Goal: Information Seeking & Learning: Learn about a topic

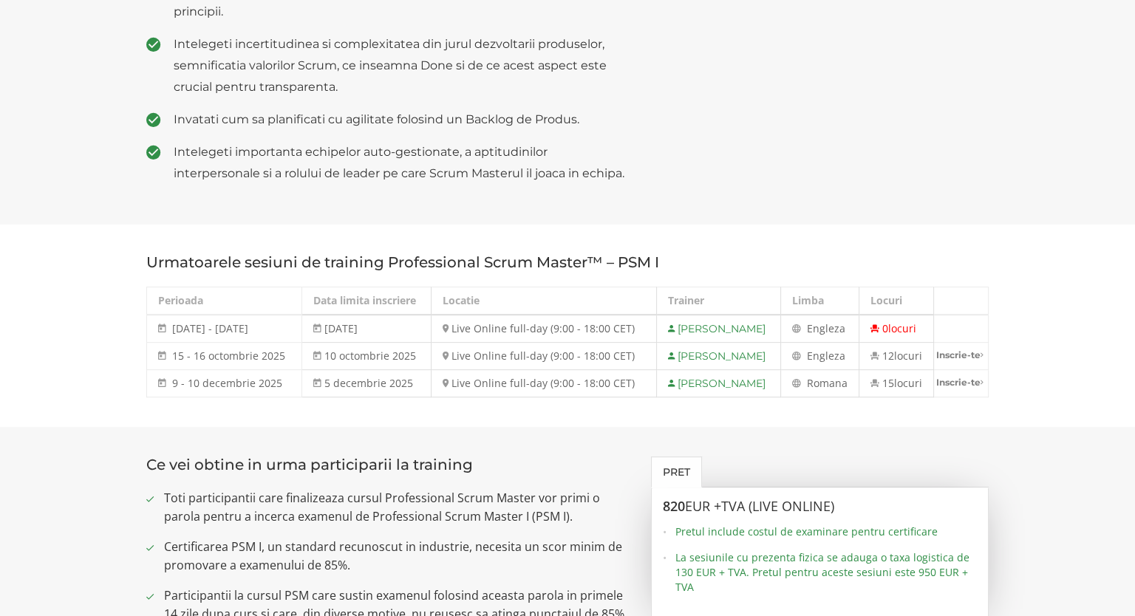
scroll to position [854, 0]
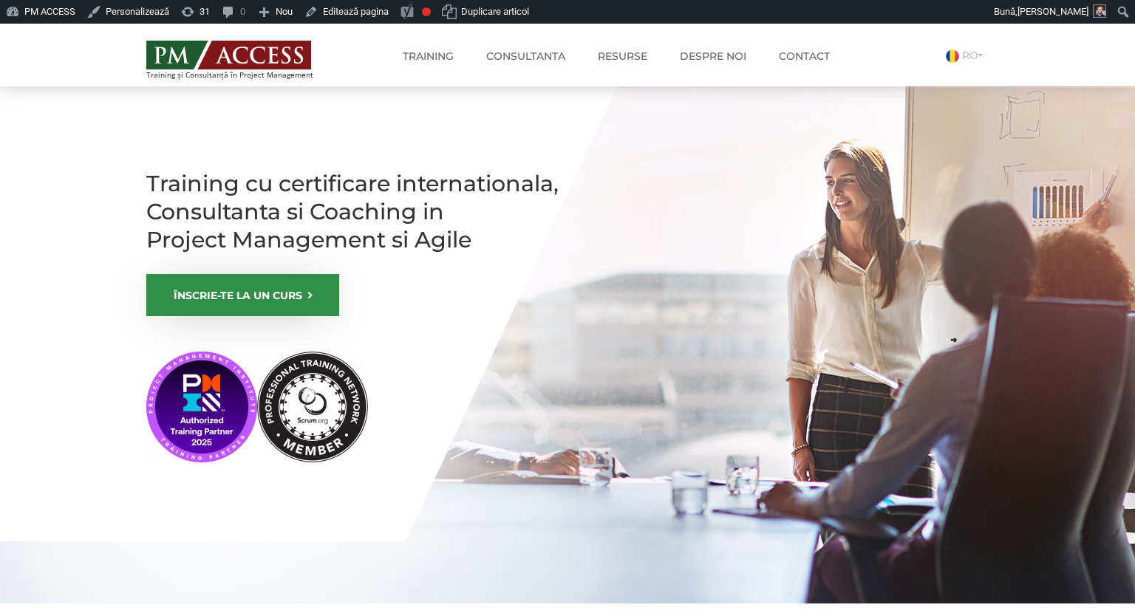
click at [225, 49] on img at bounding box center [228, 55] width 165 height 29
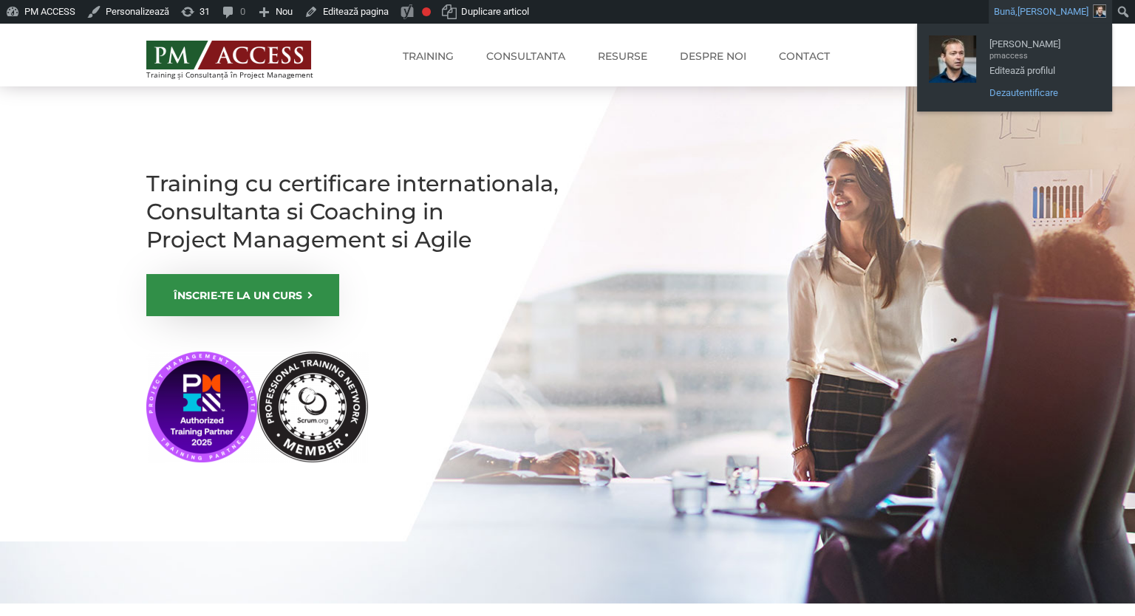
click at [1024, 89] on link "Dezautentificare" at bounding box center [1041, 93] width 118 height 19
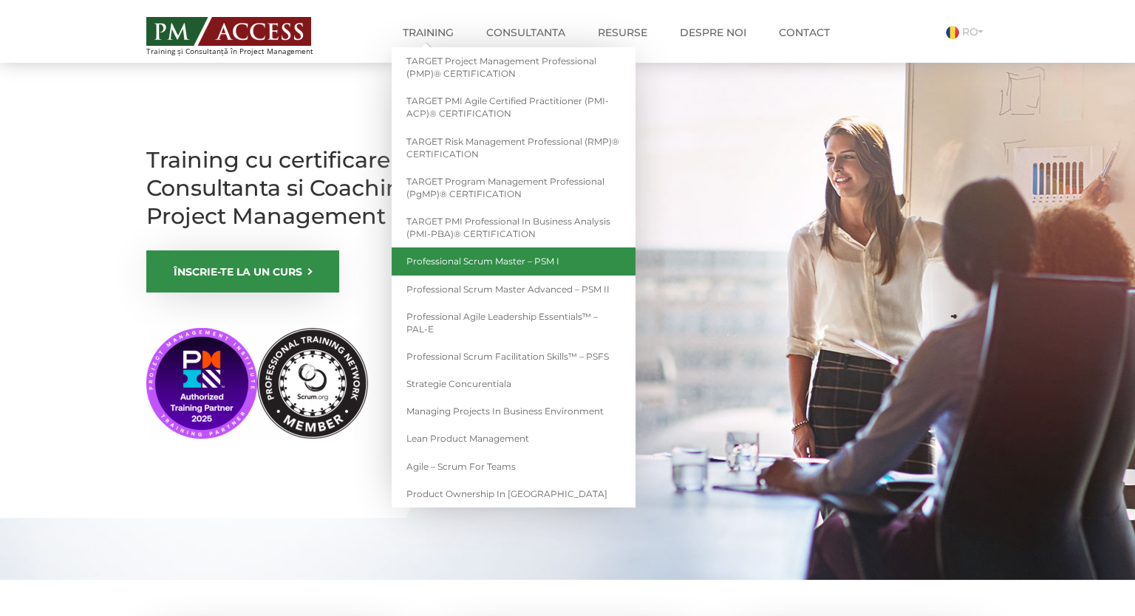
click at [494, 259] on link "Professional Scrum Master – PSM I" at bounding box center [514, 261] width 244 height 27
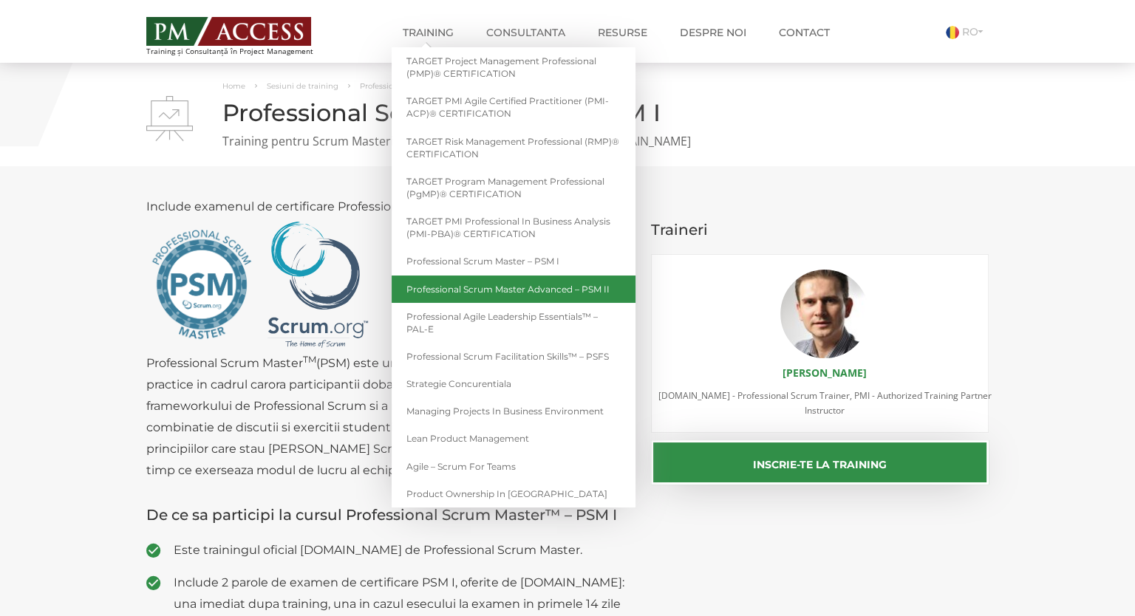
click at [534, 289] on link "Professional Scrum Master Advanced – PSM II" at bounding box center [514, 289] width 244 height 27
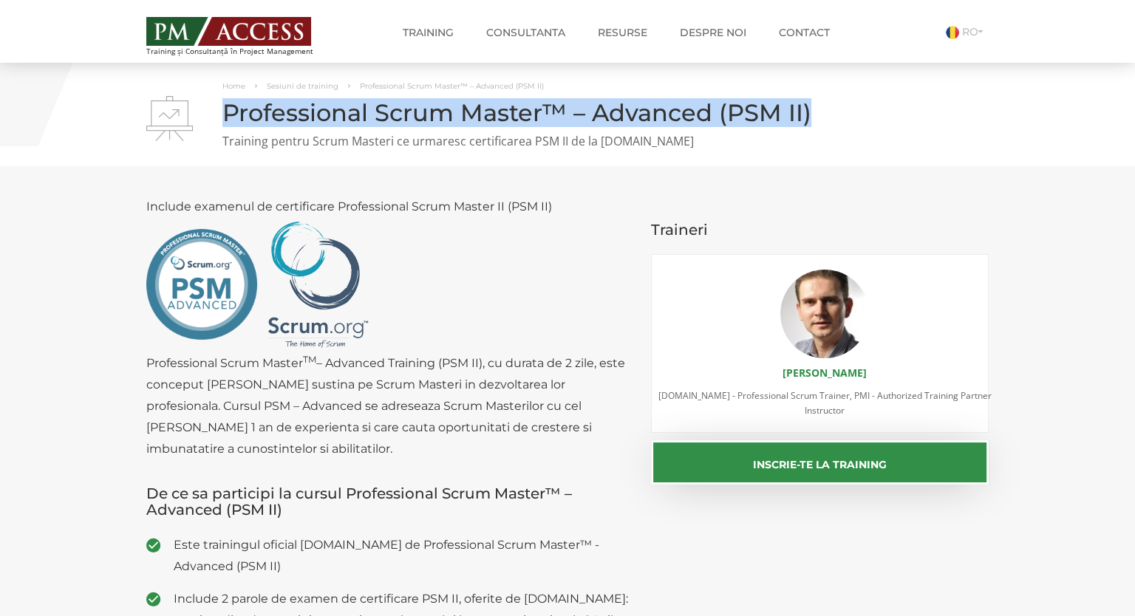
drag, startPoint x: 225, startPoint y: 115, endPoint x: 854, endPoint y: 119, distance: 629.0
click at [854, 119] on h1 "Professional Scrum Master™ – Advanced (PSM II)" at bounding box center [567, 113] width 843 height 26
copy h1 "Professional Scrum Master™ – Advanced (PSM II)"
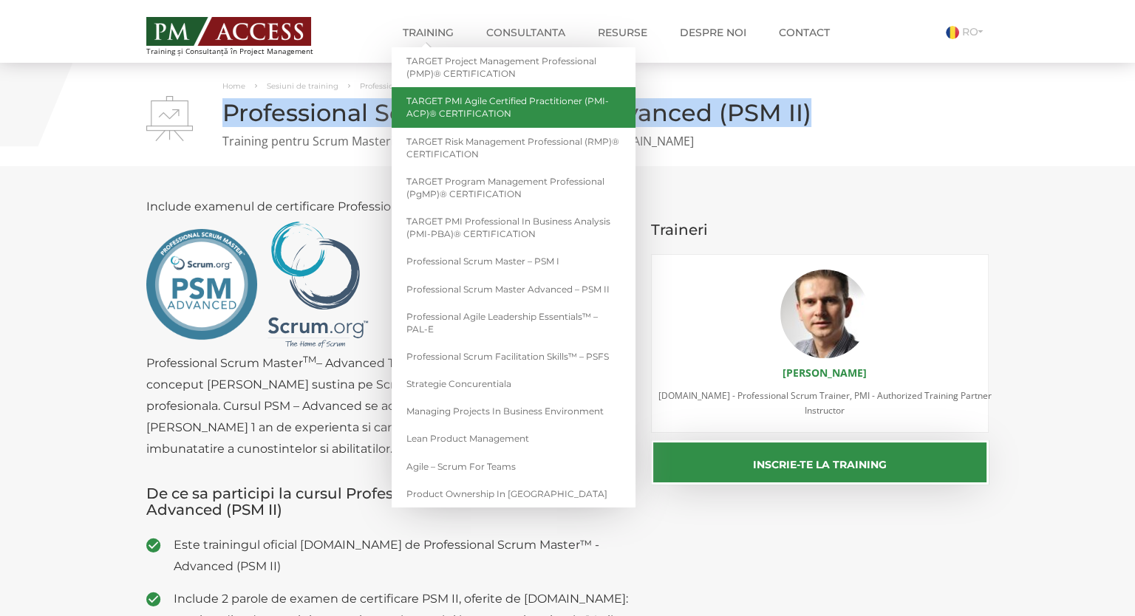
click at [478, 111] on link "TARGET PMI Agile Certified Practitioner (PMI-ACP)® CERTIFICATION" at bounding box center [514, 107] width 244 height 40
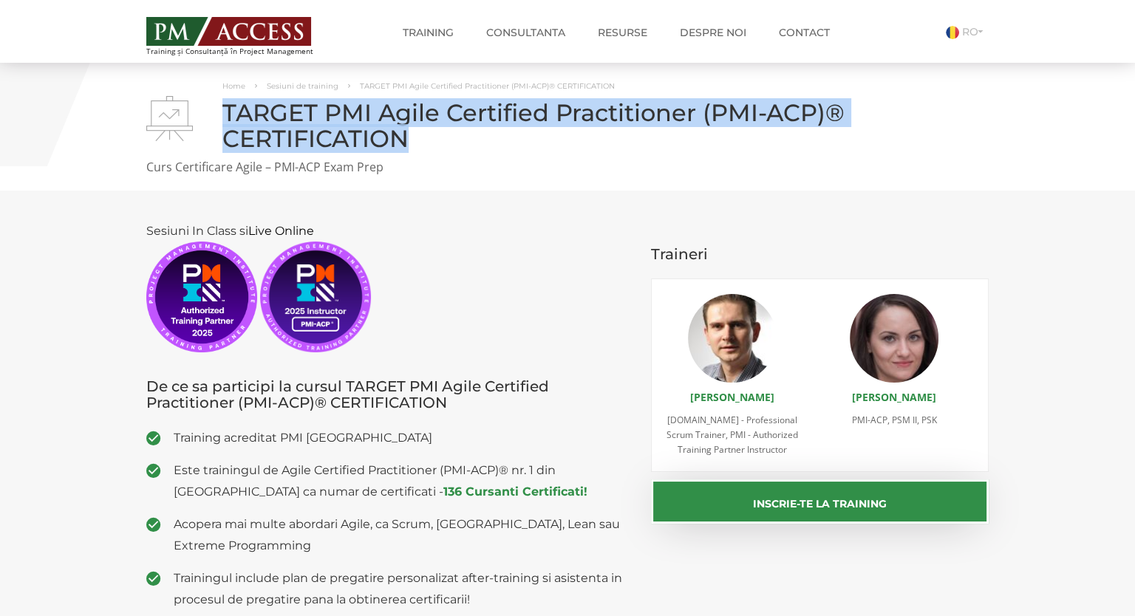
drag, startPoint x: 224, startPoint y: 108, endPoint x: 414, endPoint y: 154, distance: 195.4
click at [414, 154] on div "Home Sesiuni de training TARGET PMI Agile Certified Practitioner (PMI-ACP)® CER…" at bounding box center [567, 127] width 865 height 98
copy h1 "TARGET PMI Agile Certified Practitioner (PMI-ACP)® CERTIFICATION"
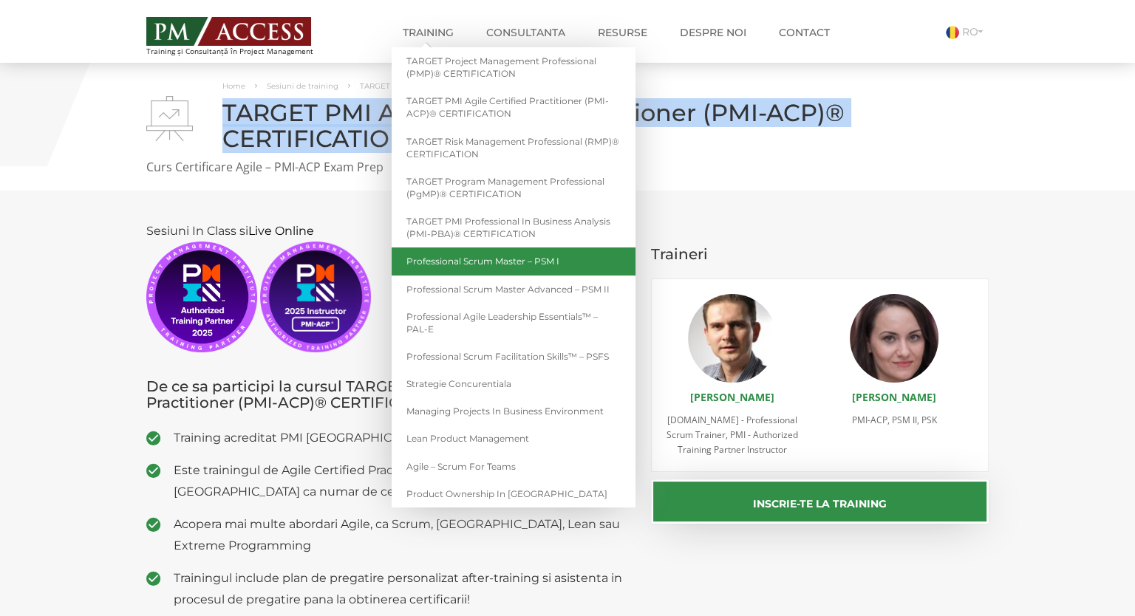
click at [551, 258] on link "Professional Scrum Master – PSM I" at bounding box center [514, 261] width 244 height 27
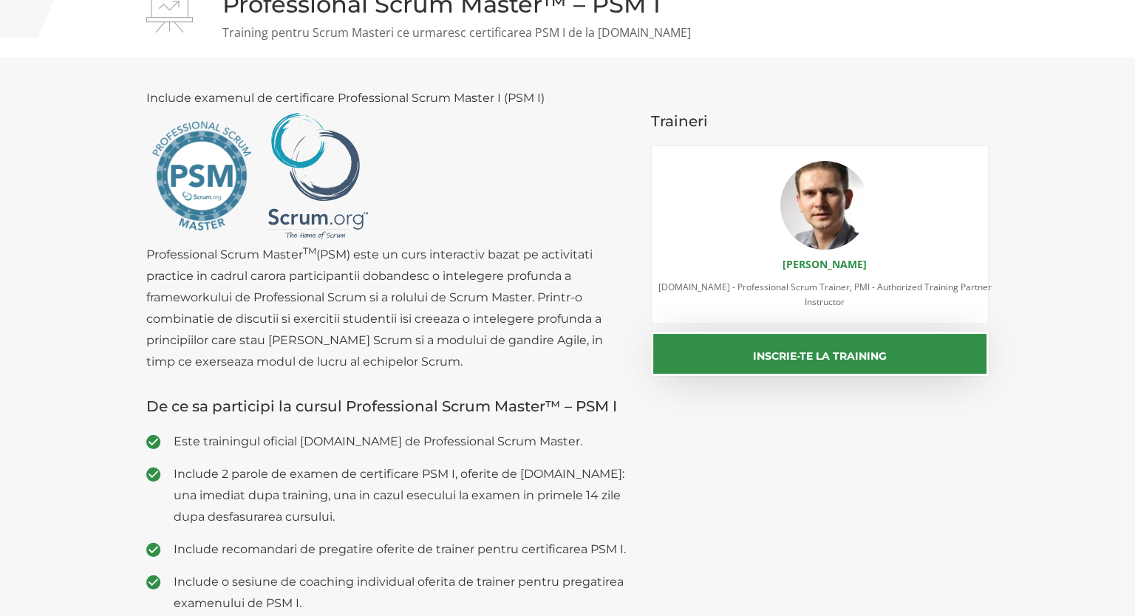
scroll to position [155, 0]
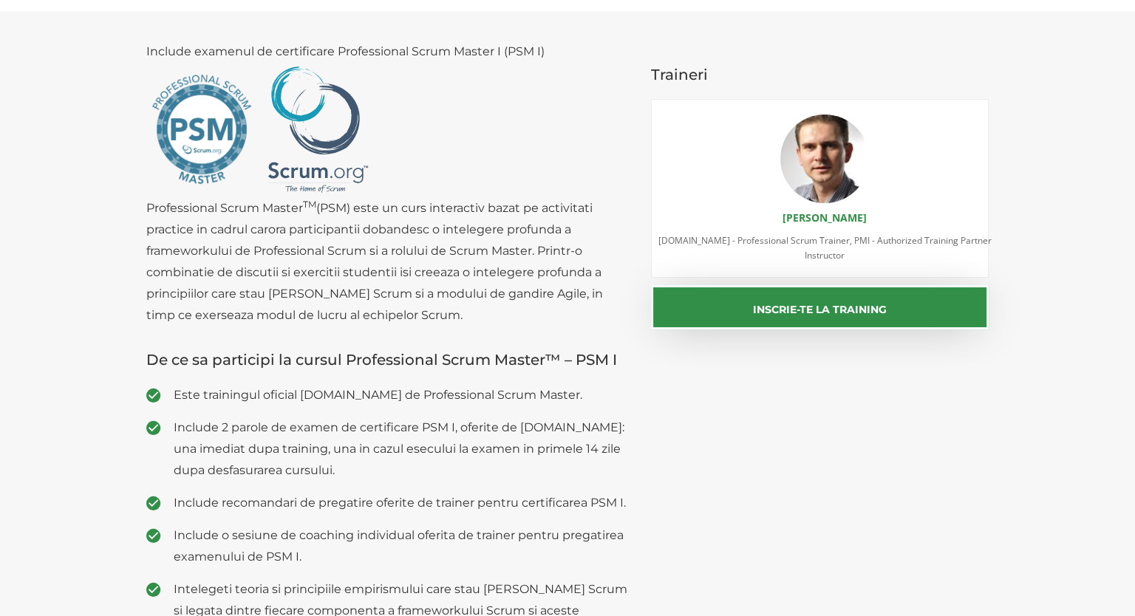
click at [149, 206] on p "Include examenul de certificare Professional Scrum Master I (PSM I) Professiona…" at bounding box center [387, 183] width 483 height 285
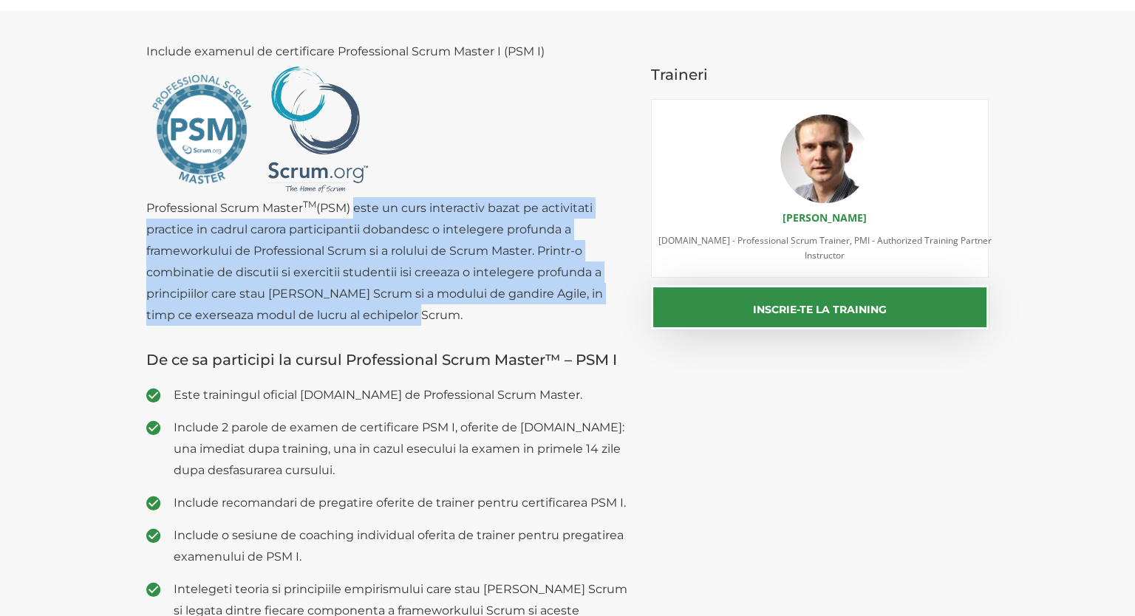
drag, startPoint x: 358, startPoint y: 207, endPoint x: 483, endPoint y: 313, distance: 163.1
click at [483, 312] on p "Include examenul de certificare Professional Scrum Master I (PSM I) Professiona…" at bounding box center [387, 183] width 483 height 285
copy p "este un curs interactiv bazat pe activitati practice in cadrul carora participa…"
